Goal: Transaction & Acquisition: Obtain resource

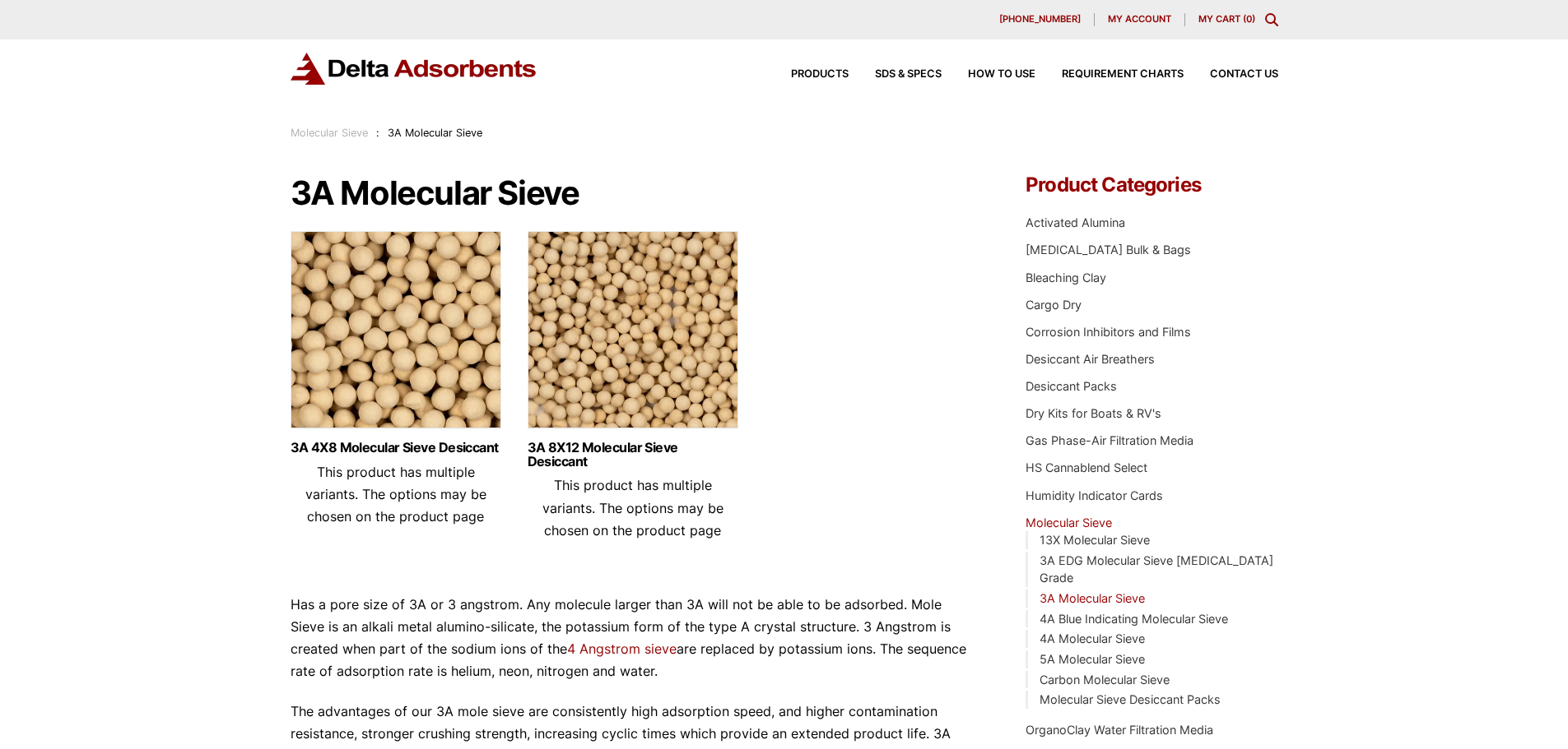
click at [391, 399] on img at bounding box center [396, 334] width 211 height 206
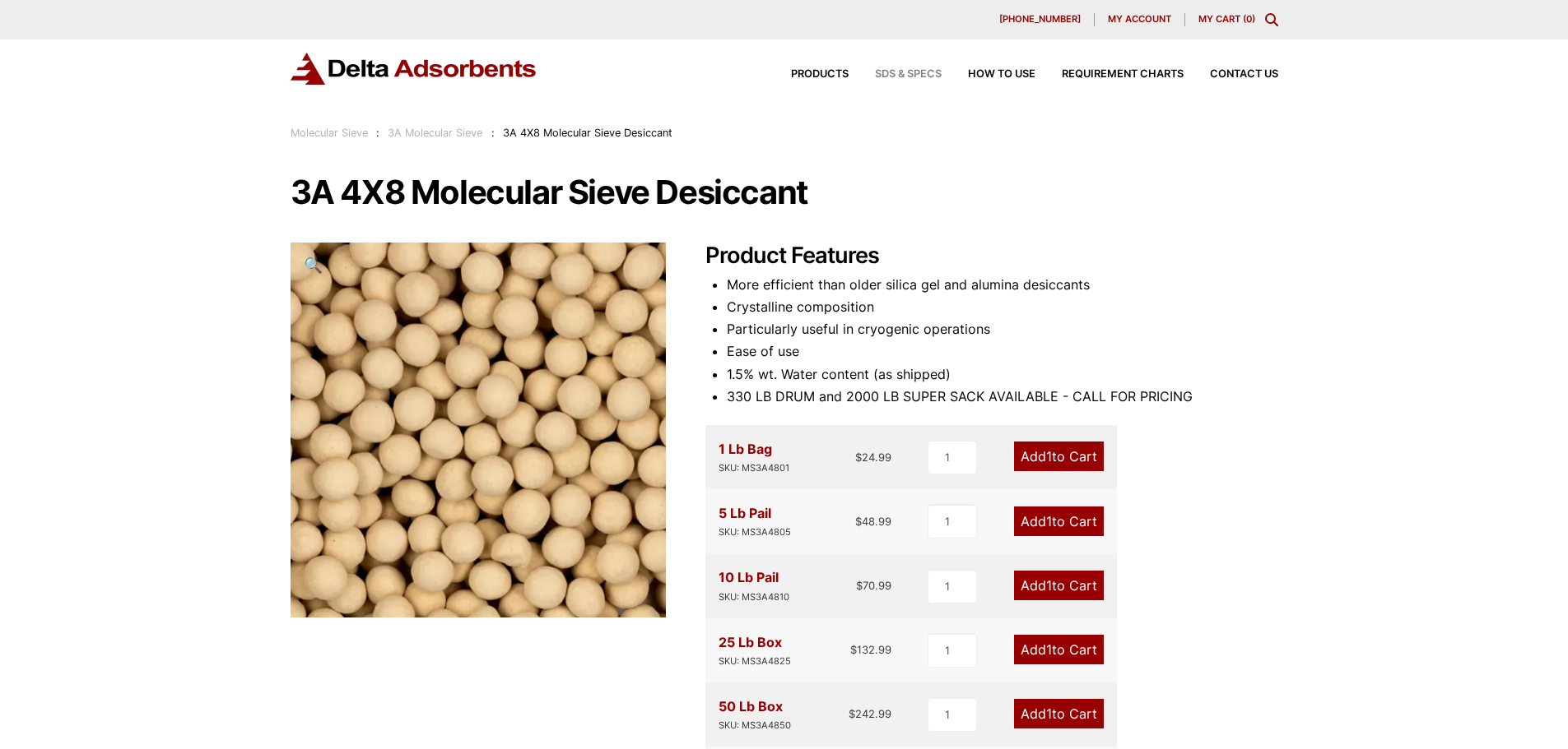
click at [923, 77] on span "SDS & SPECS" at bounding box center [908, 74] width 66 height 10
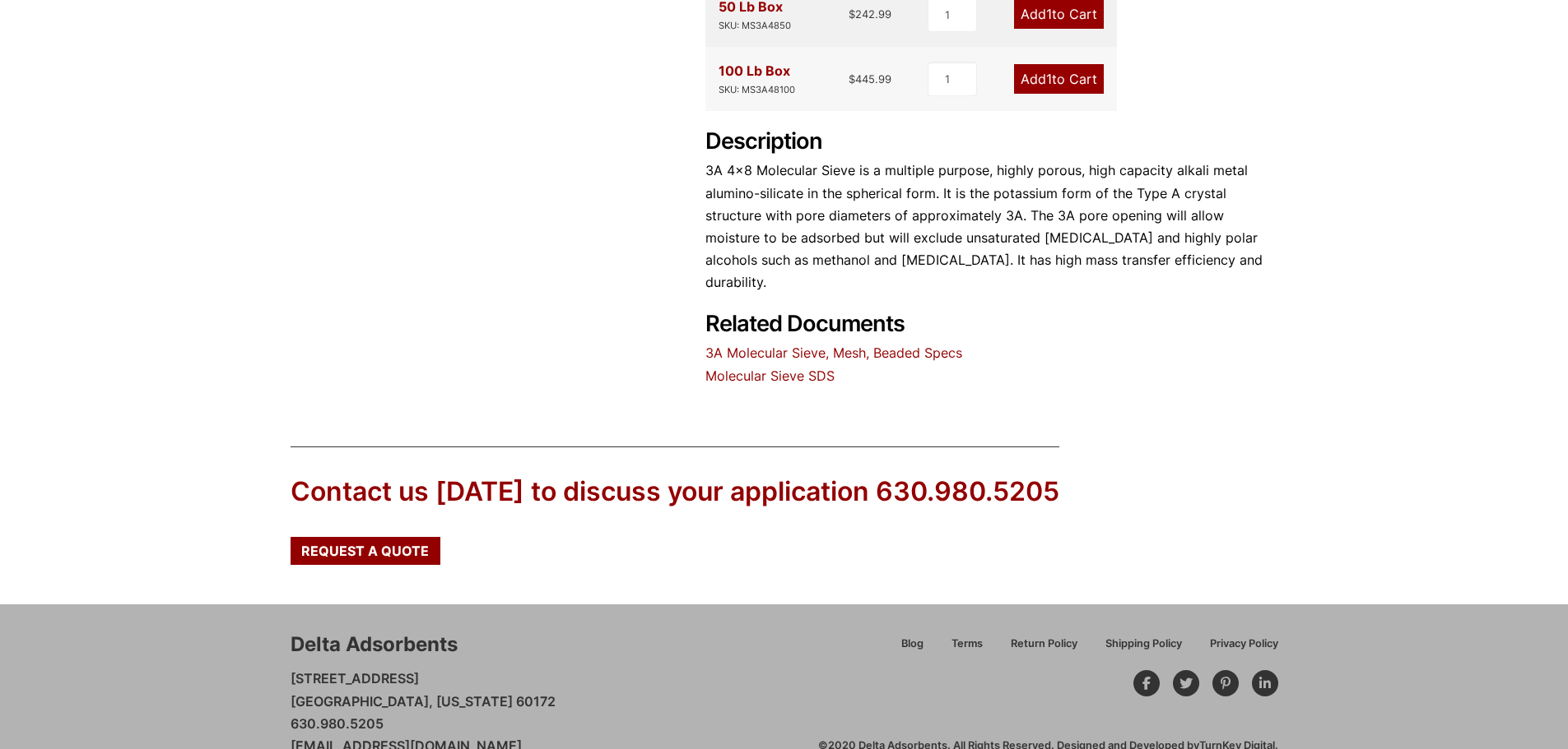
scroll to position [712, 0]
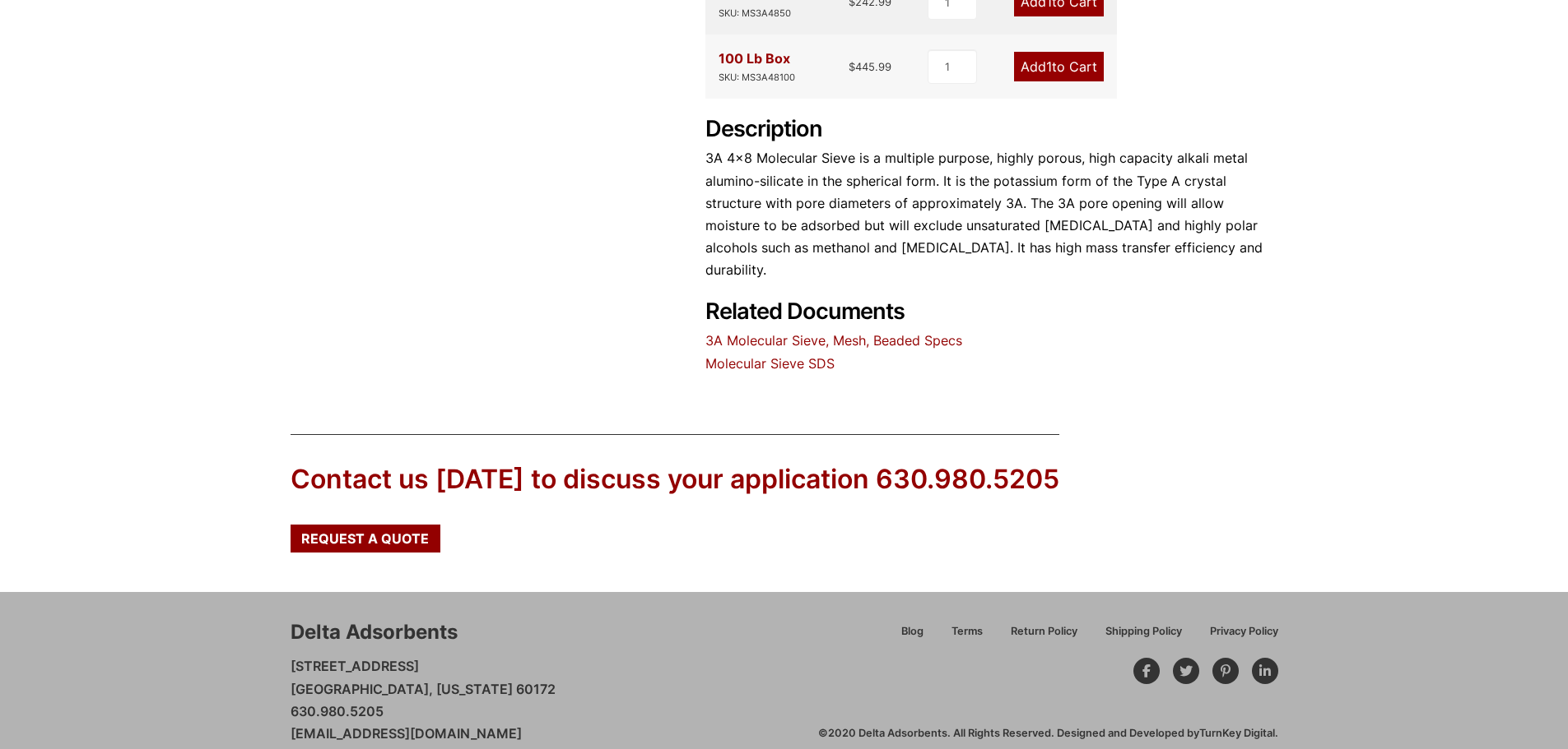
click at [762, 355] on link "Molecular Sieve SDS" at bounding box center [770, 363] width 129 height 17
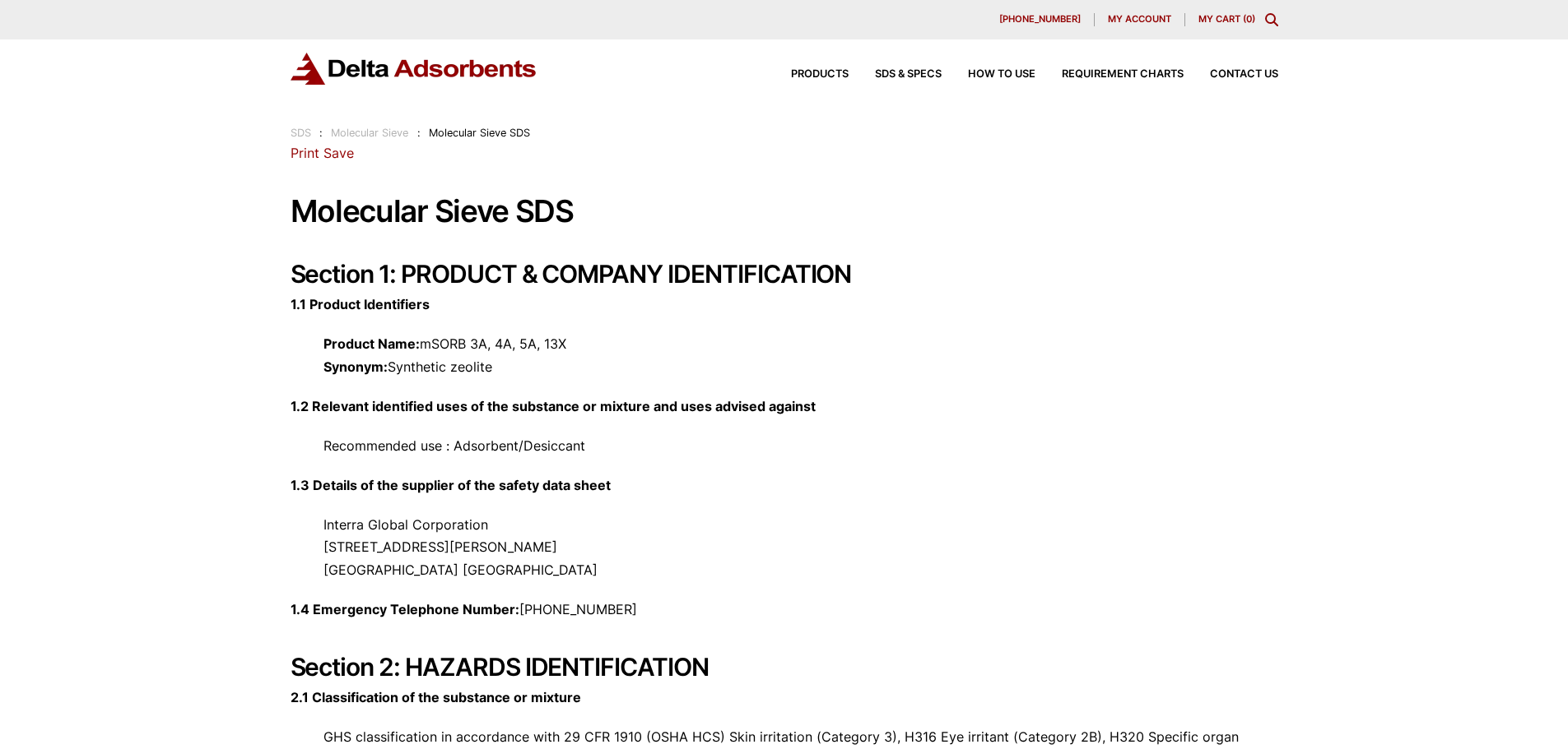
click at [330, 149] on link "Save" at bounding box center [338, 153] width 31 height 17
